Goal: Go to known website: Access a specific website the user already knows

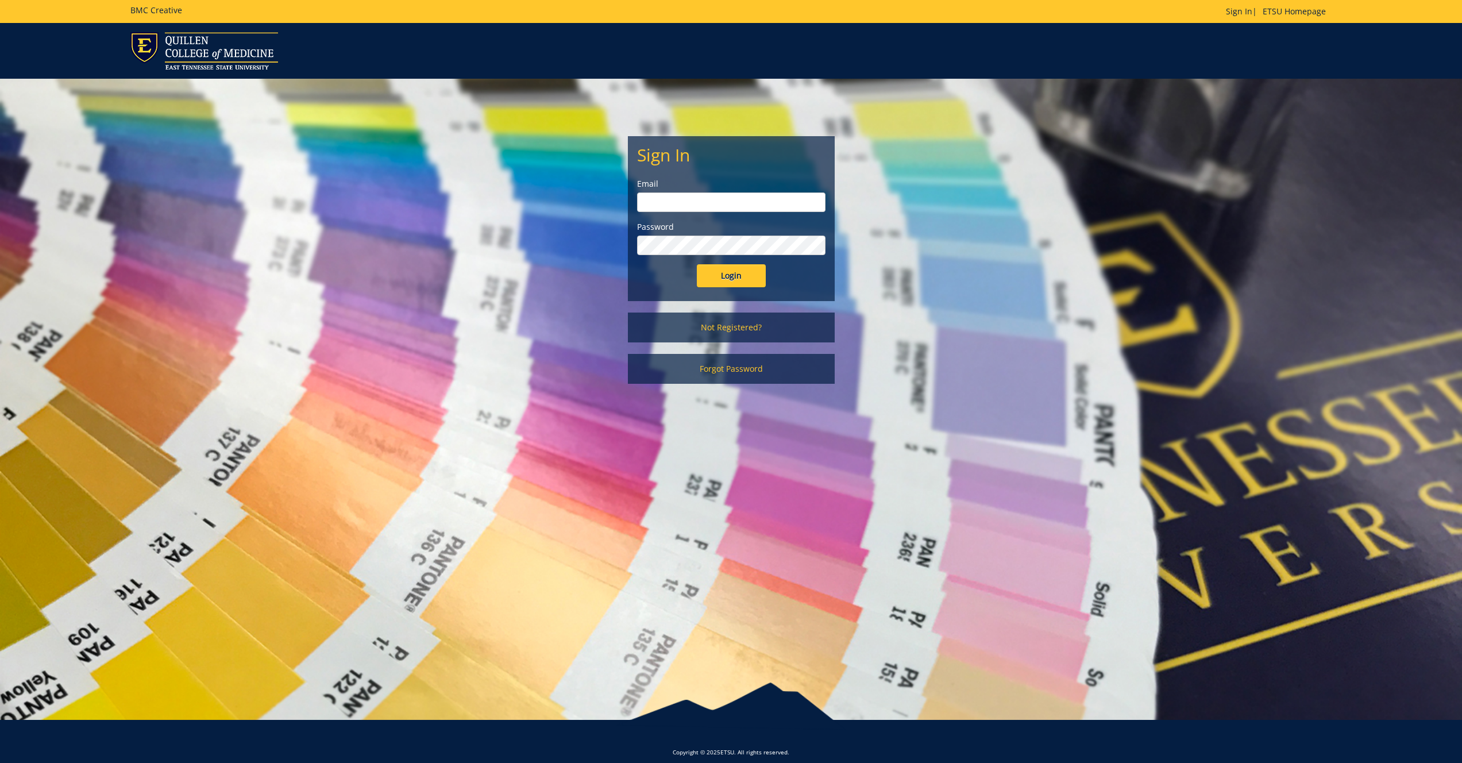
type input "[EMAIL_ADDRESS][DOMAIN_NAME]"
click at [726, 271] on input "Login" at bounding box center [731, 275] width 69 height 23
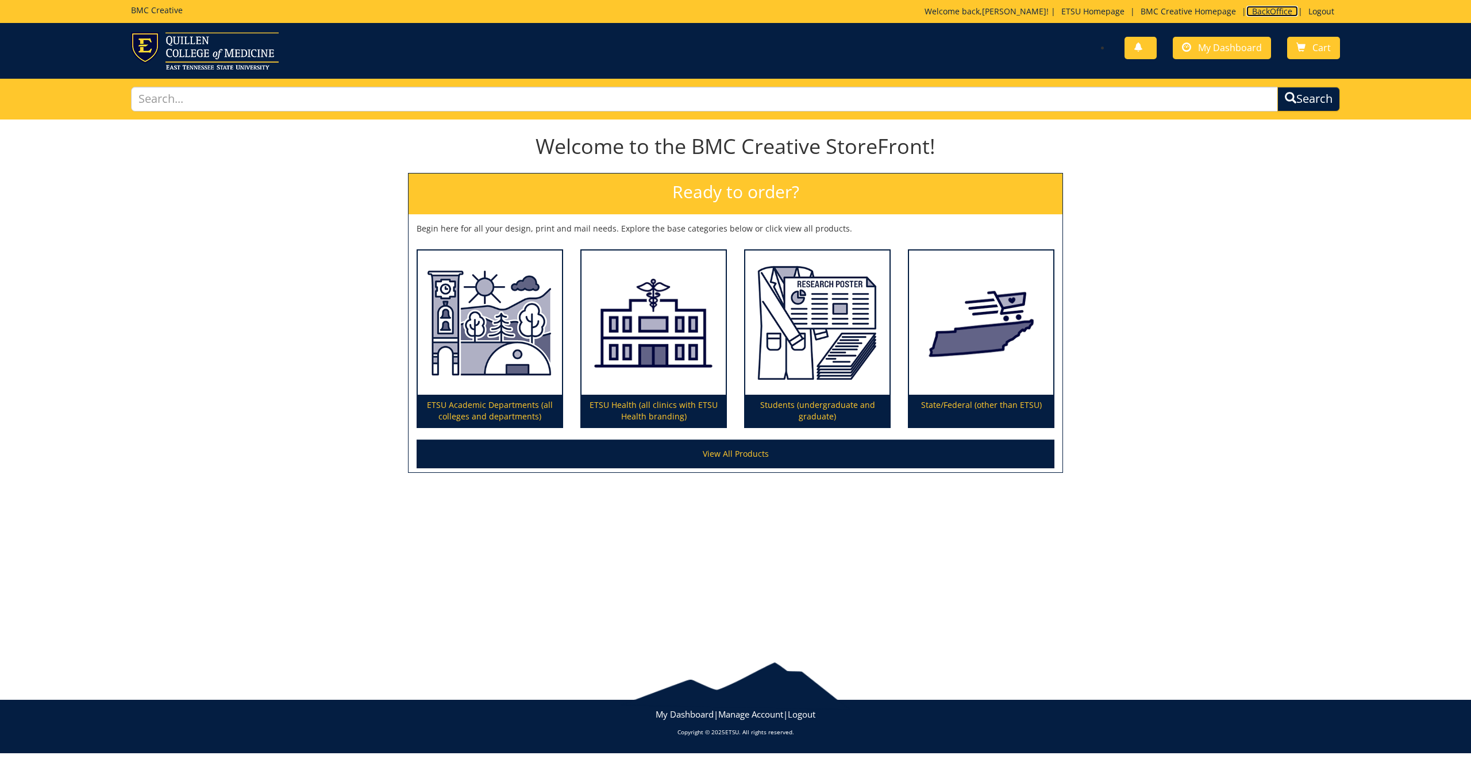
click at [1270, 9] on link "BackOffice" at bounding box center [1272, 11] width 52 height 11
